Goal: Transaction & Acquisition: Purchase product/service

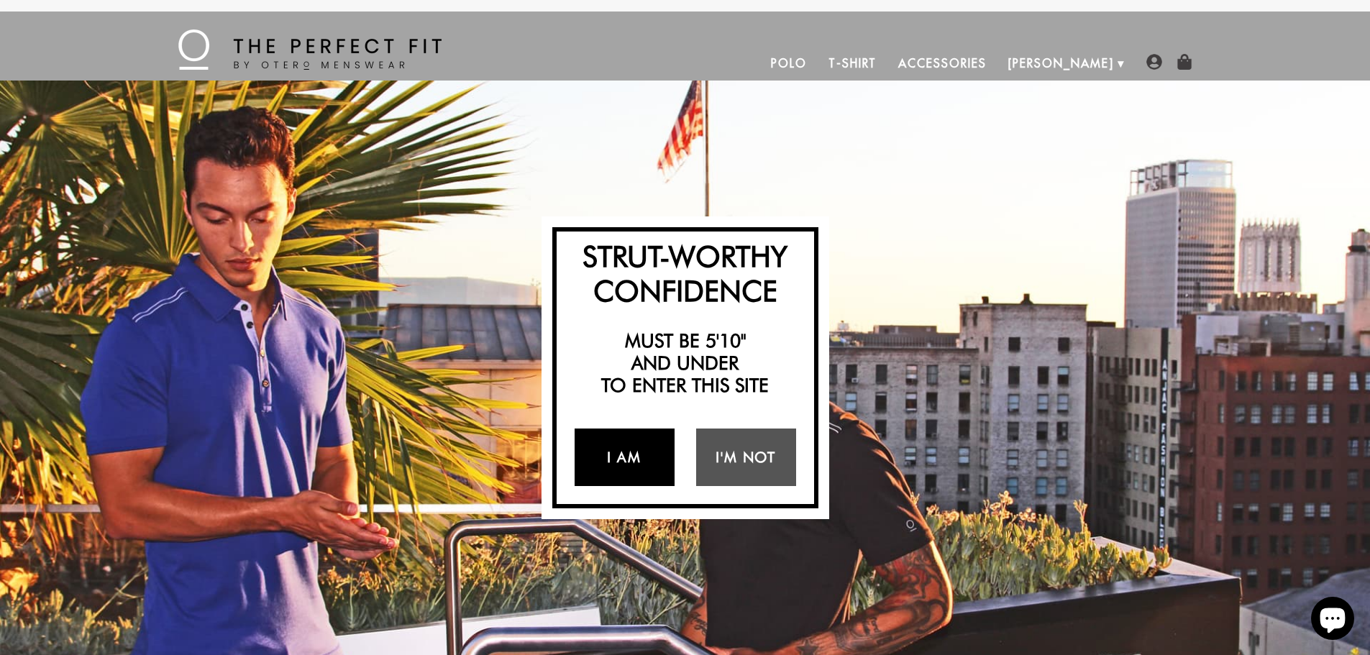
click at [618, 453] on link "I Am" at bounding box center [625, 458] width 100 height 58
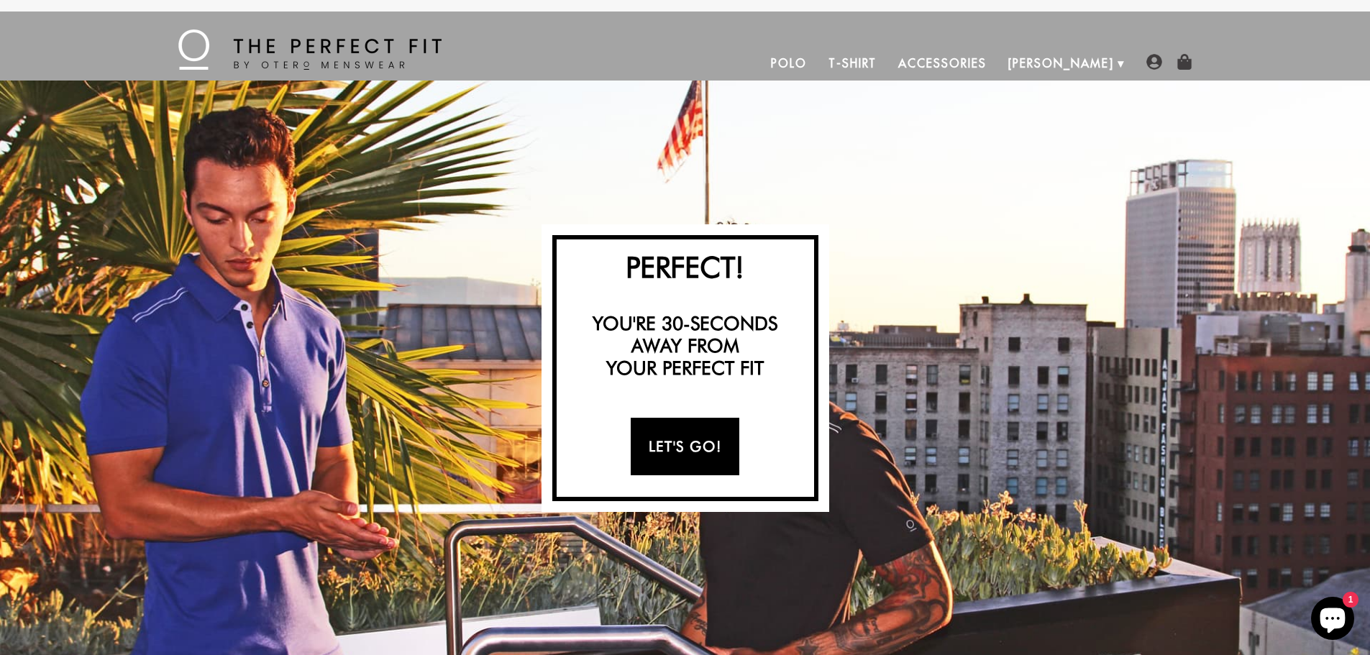
click at [681, 443] on link "Let's Go!" at bounding box center [685, 447] width 109 height 58
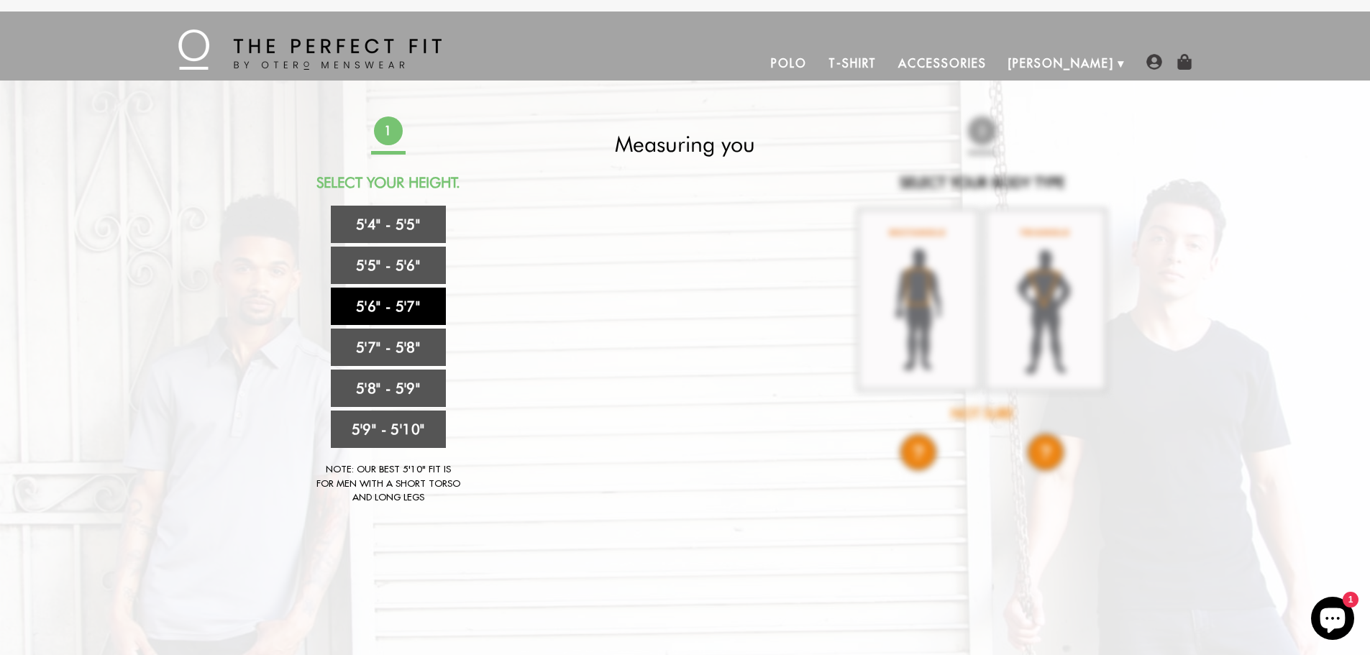
click at [413, 311] on link "5'6" - 5'7"" at bounding box center [388, 306] width 115 height 37
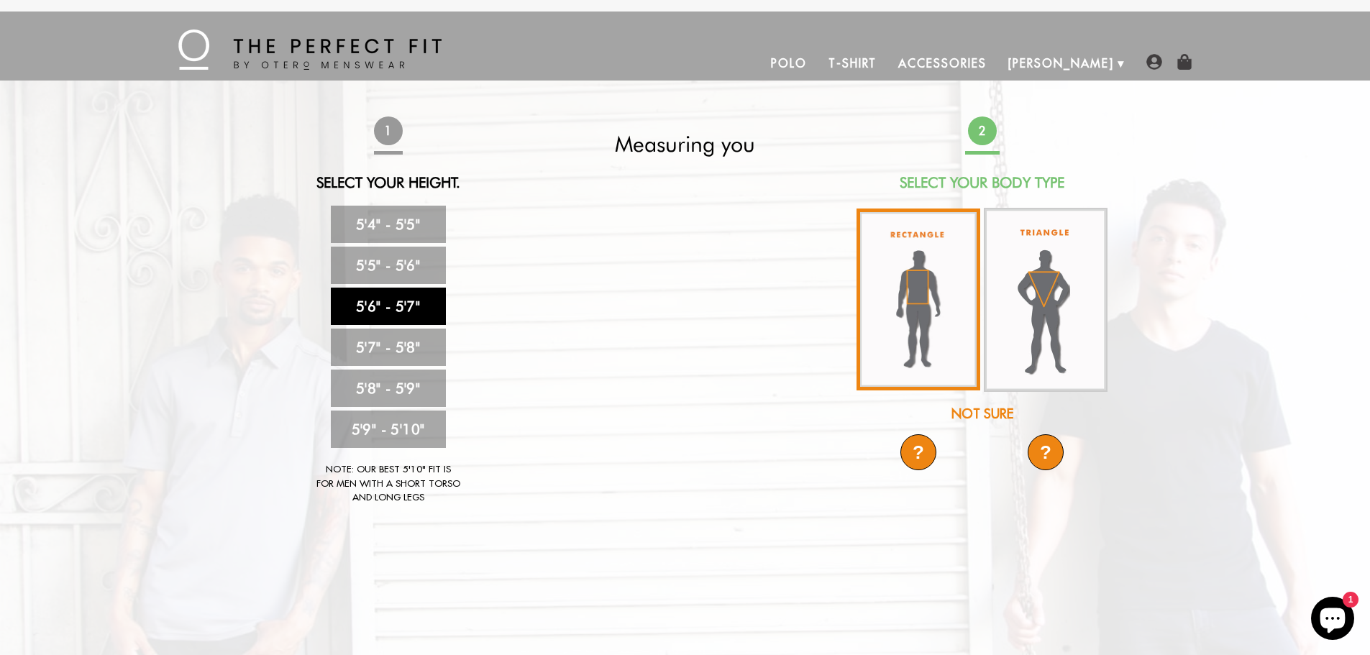
click at [931, 319] on img at bounding box center [919, 300] width 124 height 182
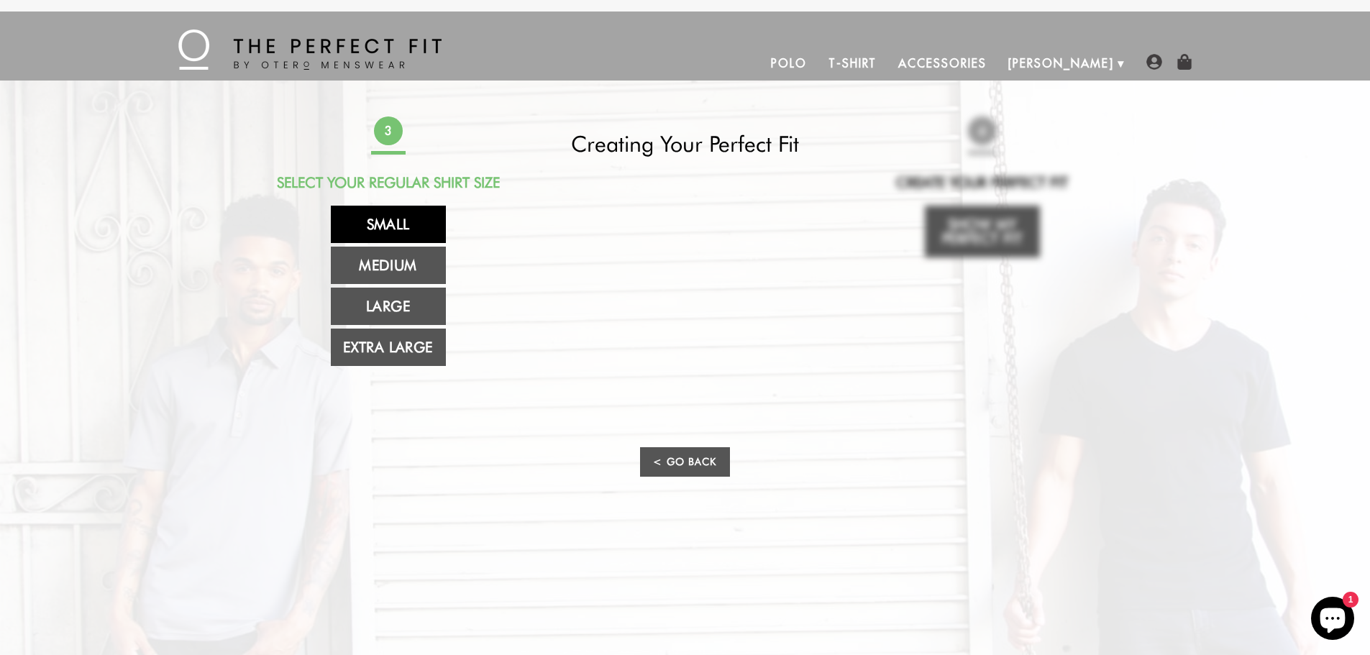
click at [413, 215] on link "Small" at bounding box center [388, 224] width 115 height 37
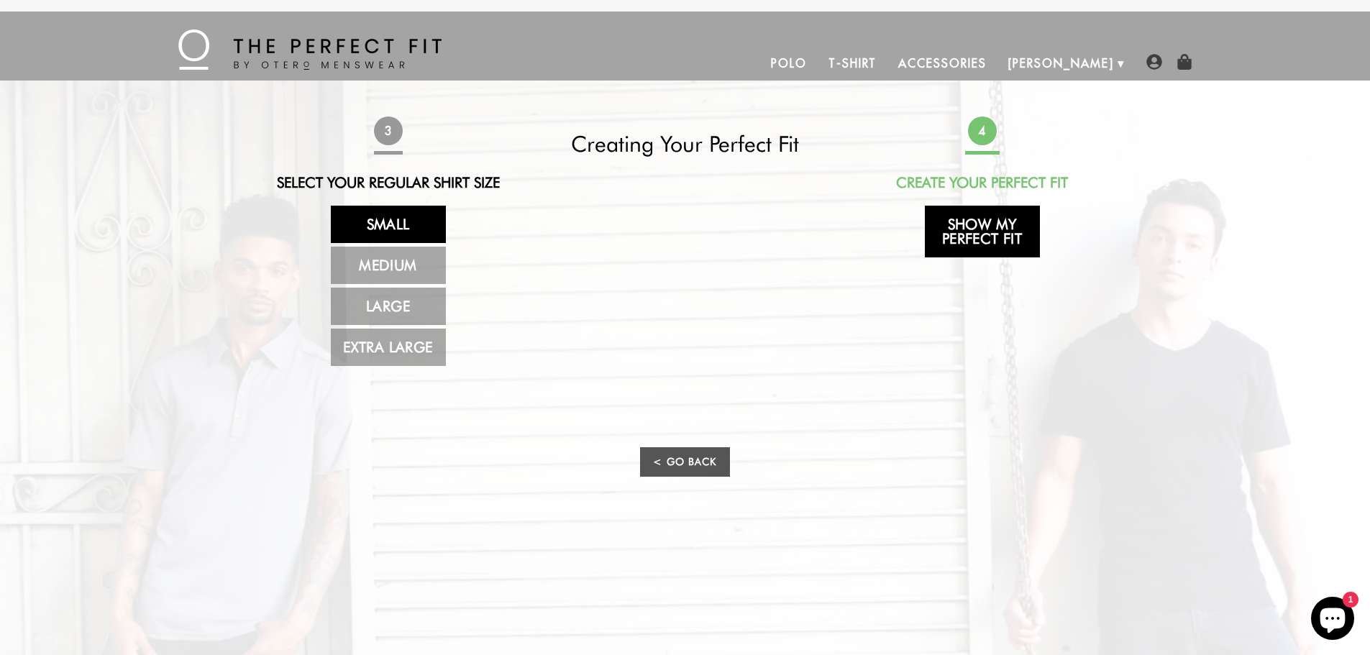
click at [985, 229] on link "Show My Perfect Fit" at bounding box center [982, 232] width 115 height 52
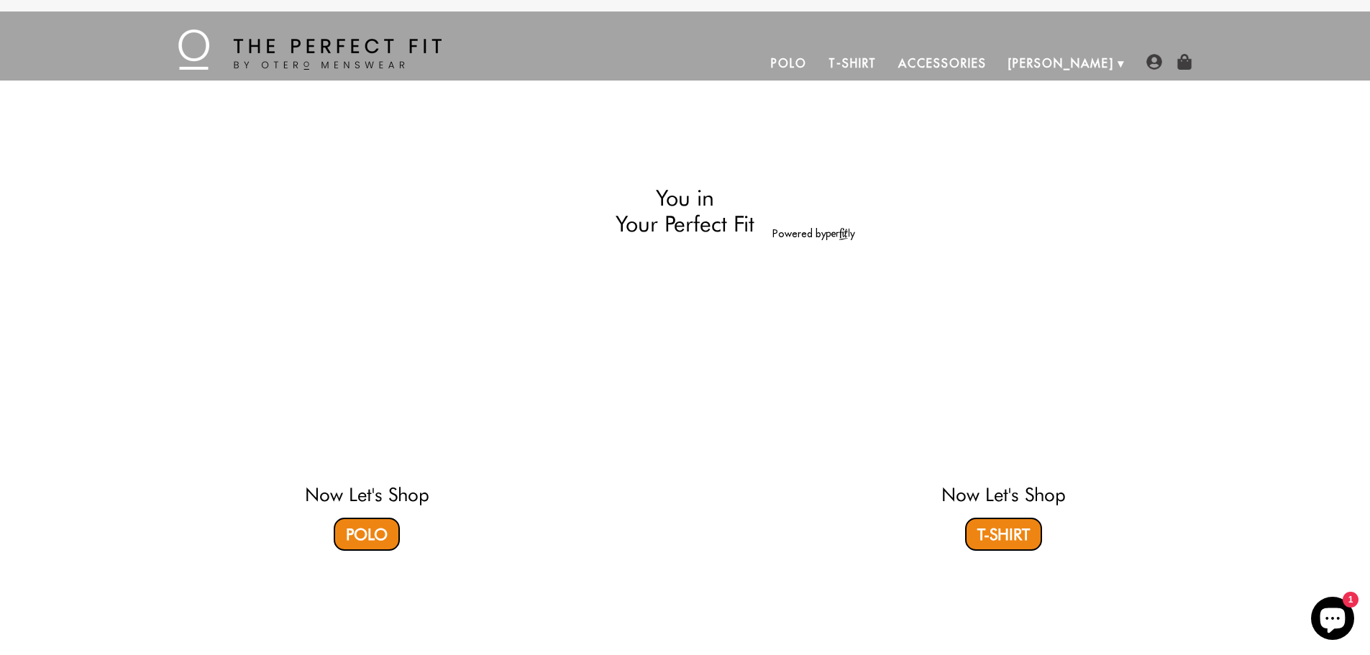
select select "56-57"
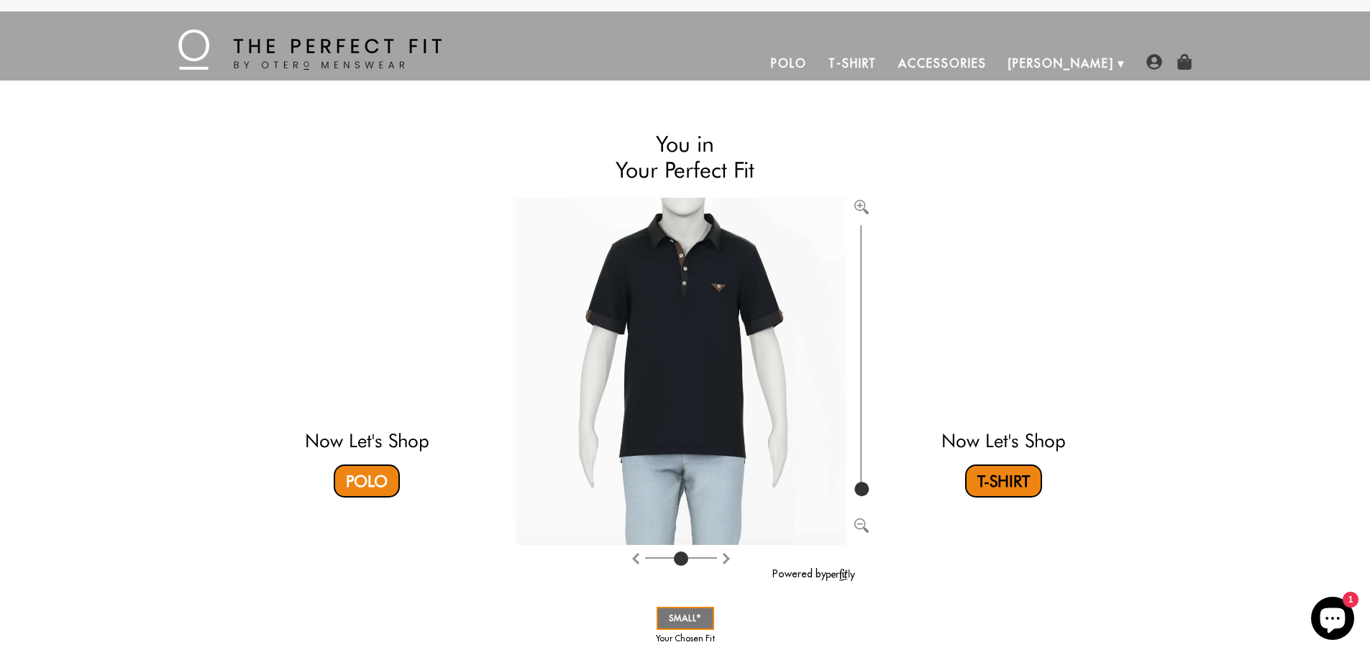
click at [995, 475] on link "T-Shirt" at bounding box center [1003, 481] width 77 height 33
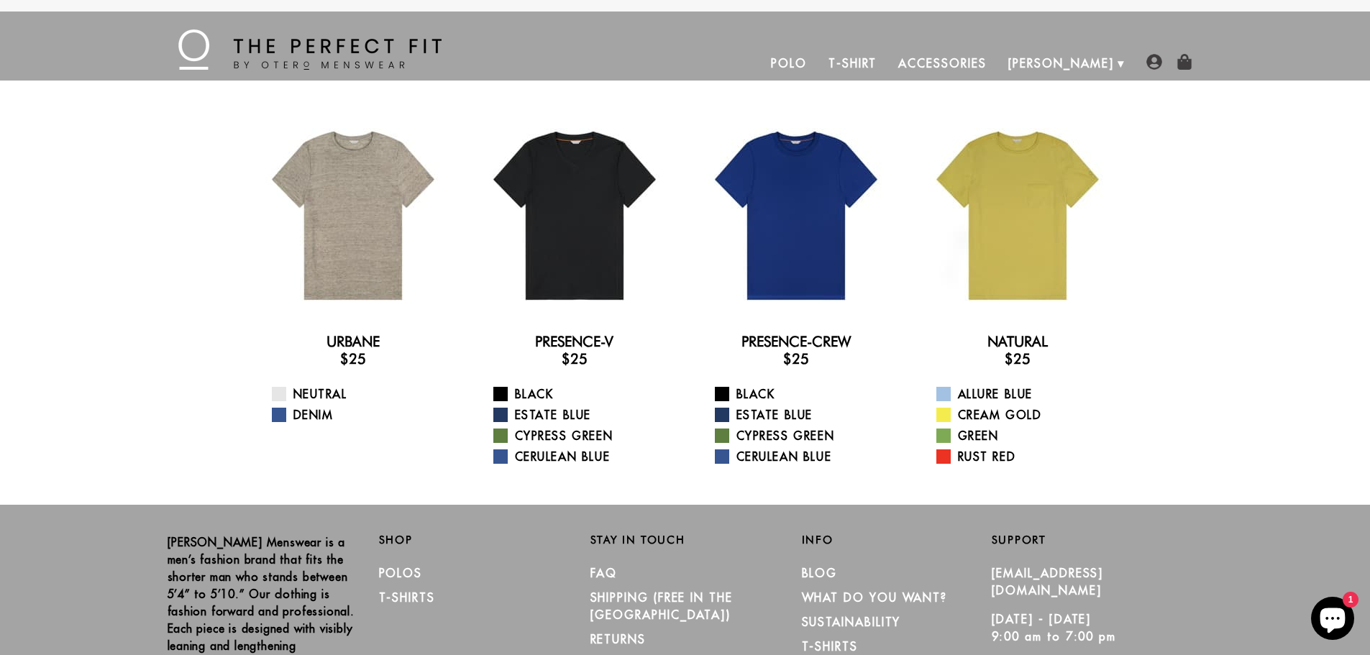
click at [818, 57] on link "Polo" at bounding box center [789, 63] width 58 height 35
